Goal: Transaction & Acquisition: Purchase product/service

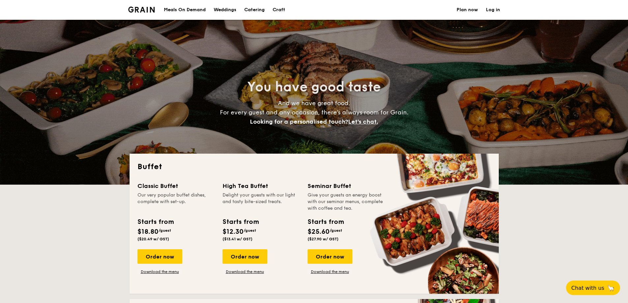
select select
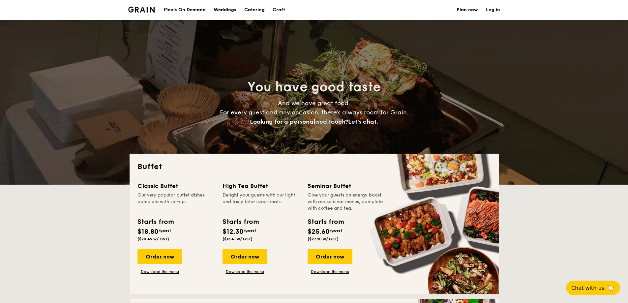
scroll to position [231, 0]
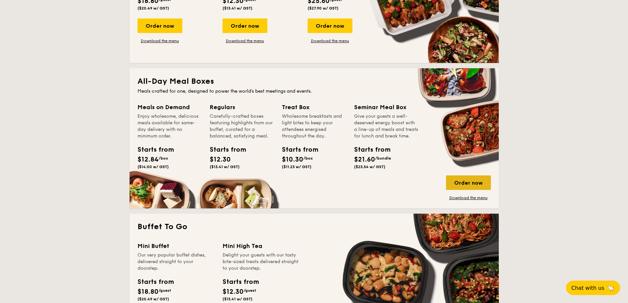
click at [454, 188] on div "Order now" at bounding box center [468, 182] width 45 height 15
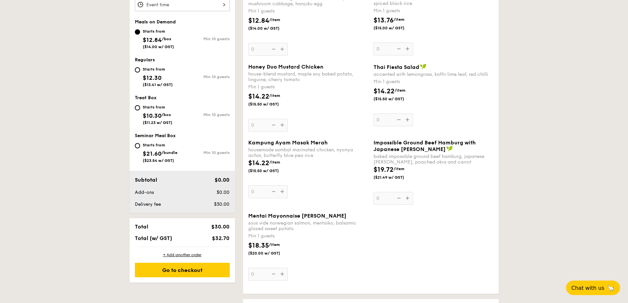
scroll to position [165, 0]
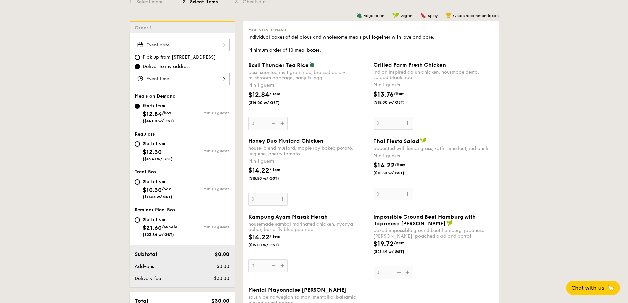
click at [143, 145] on div "Starts from" at bounding box center [158, 143] width 30 height 5
click at [140, 145] on input "Starts from $12.30 ($13.41 w/ GST) Min 10 guests" at bounding box center [137, 143] width 5 height 5
radio input "true"
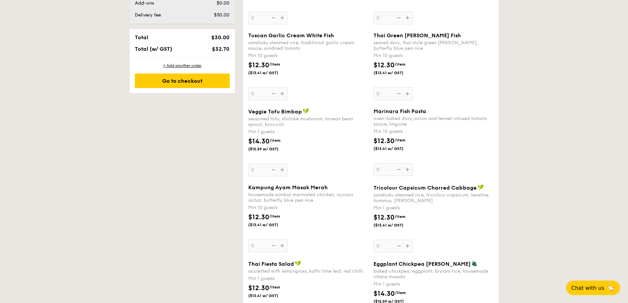
scroll to position [428, 0]
